Goal: Task Accomplishment & Management: Manage account settings

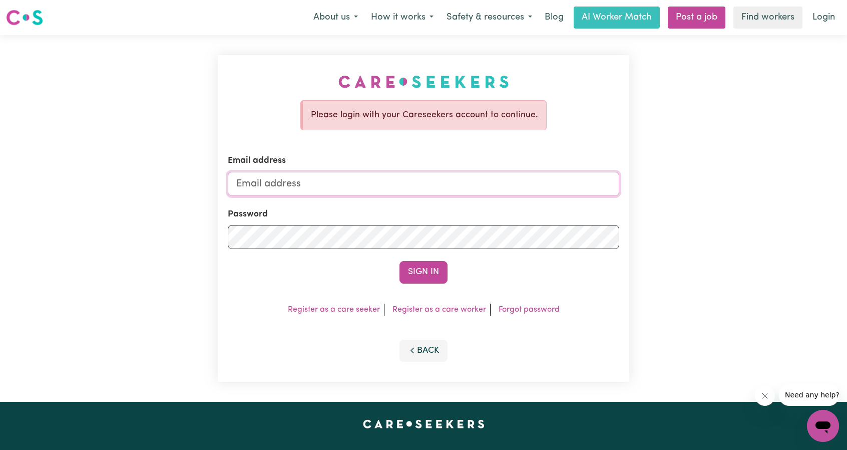
click at [315, 184] on input "Email address" at bounding box center [424, 184] width 392 height 24
paste input "tiffinybeamish@careseekers.com.au"
click at [413, 188] on input "tiffinybeamish@careseekers.com.au" at bounding box center [424, 184] width 392 height 24
type input "tiffinybeamish@careseekers.com.au"
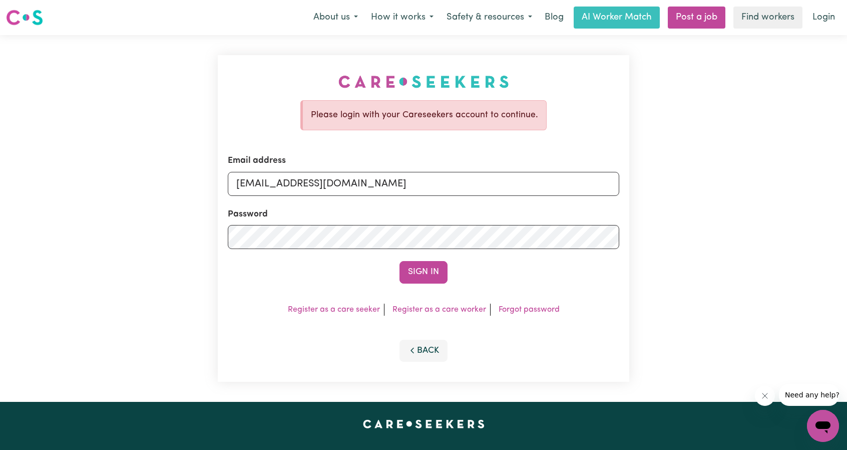
click at [376, 220] on div "Password" at bounding box center [424, 228] width 392 height 41
click at [423, 183] on input "tiffinybeamish@careseekers.com.au" at bounding box center [424, 184] width 392 height 24
click at [317, 185] on input "tiffinybeamish@careseekers.com.au" at bounding box center [424, 184] width 392 height 24
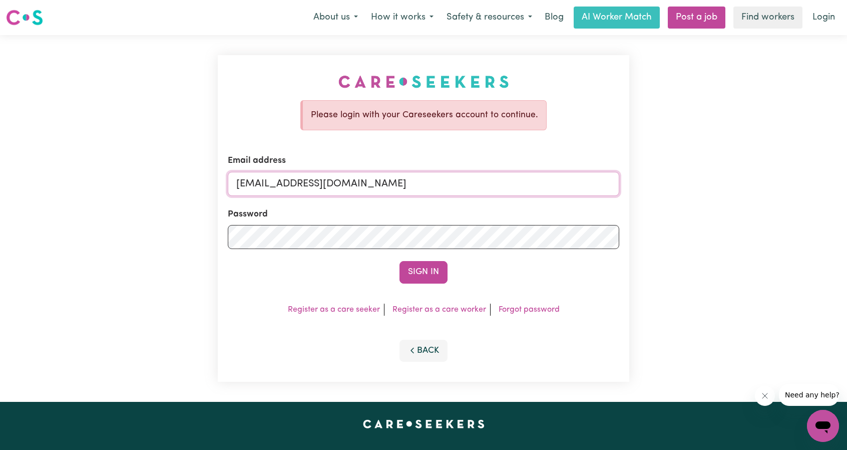
click at [317, 185] on input "tiffinybeamish@careseekers.com.au" at bounding box center [424, 184] width 392 height 24
drag, startPoint x: 286, startPoint y: 186, endPoint x: 475, endPoint y: 210, distance: 190.3
click at [475, 210] on form "Email address superuser~ethan@careseekers.com.au Password Sign In" at bounding box center [424, 218] width 392 height 129
type input "superuser~tiffinybeamish@careseekers.com.au"
click at [421, 267] on button "Sign In" at bounding box center [424, 272] width 48 height 22
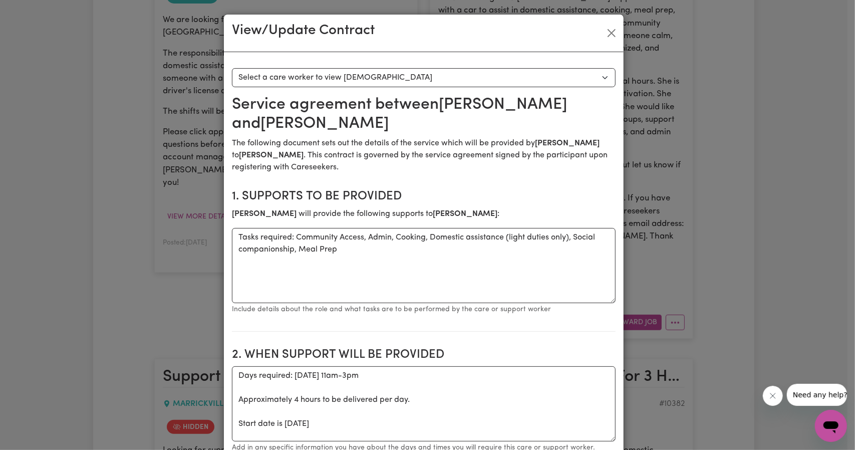
scroll to position [1281, 0]
